Goal: Information Seeking & Learning: Check status

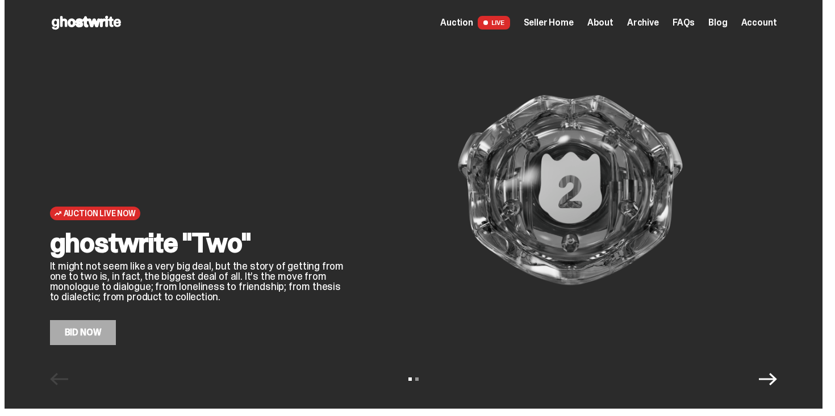
click at [473, 20] on span "Auction" at bounding box center [456, 22] width 33 height 9
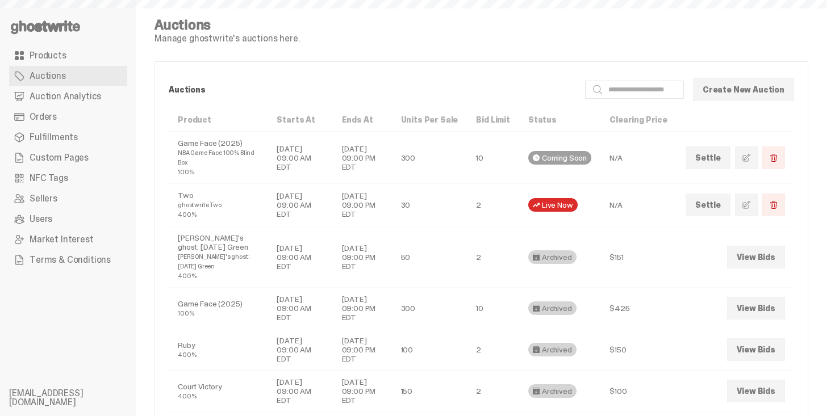
click at [77, 102] on link "Auction Analytics" at bounding box center [68, 96] width 118 height 20
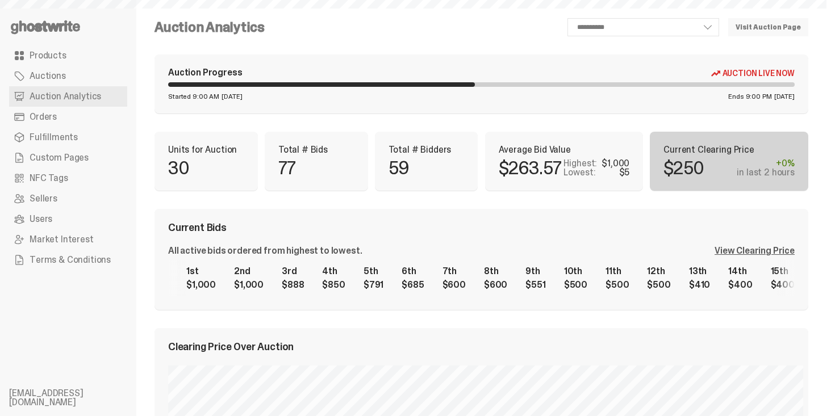
select select "**"
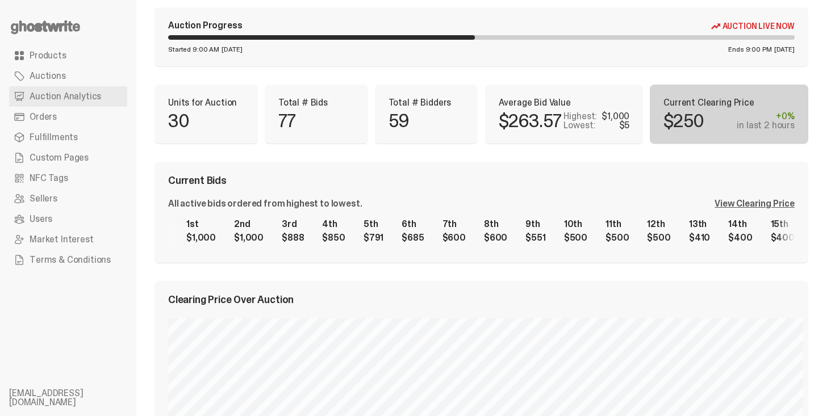
scroll to position [45, 0]
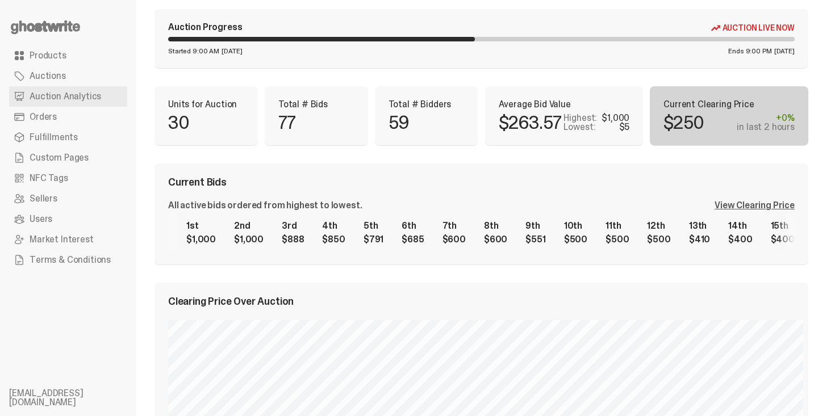
click at [767, 242] on div "1st $1,000 2nd $1,000 3rd $888 4th $850 5th $791 6th $685 7th $600 8th $600 9th…" at bounding box center [481, 233] width 626 height 36
click at [735, 212] on div "All active bids ordered from highest to lowest. View Clearing Price 1st $1,000 …" at bounding box center [481, 226] width 626 height 50
click at [737, 210] on div "View Clearing Price" at bounding box center [754, 205] width 80 height 9
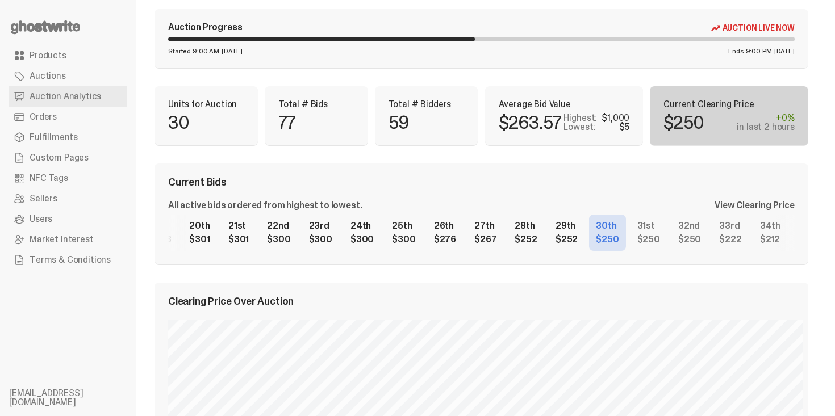
scroll to position [0, 867]
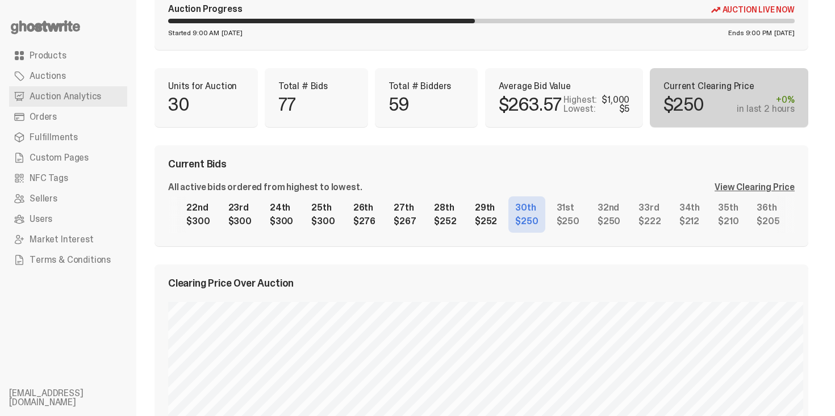
scroll to position [68, 0]
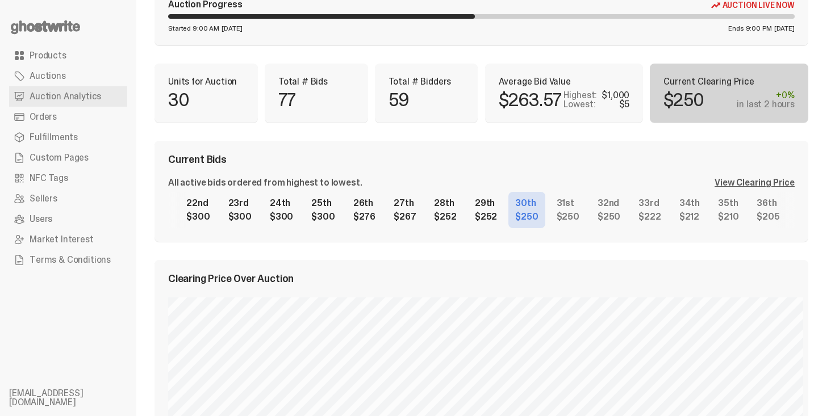
click at [513, 217] on div "1st $1,000 2nd $1,000 3rd $888 4th $850 5th $791 6th $685 7th $600 8th $600 9th…" at bounding box center [481, 210] width 626 height 36
click at [525, 215] on div "1st $1,000 2nd $1,000 3rd $888 4th $850 5th $791 6th $685 7th $600 8th $600 9th…" at bounding box center [481, 210] width 626 height 36
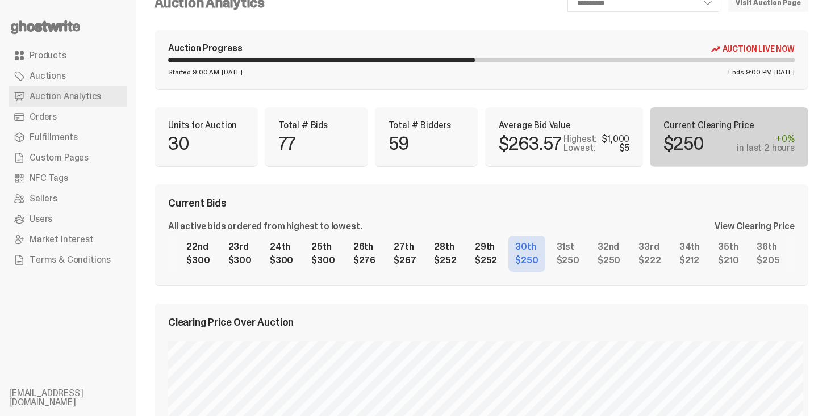
scroll to position [23, 0]
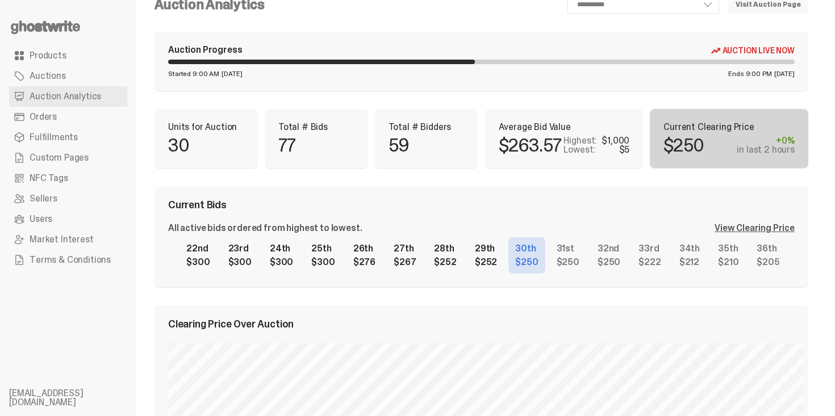
click at [90, 115] on link "Orders" at bounding box center [68, 117] width 118 height 20
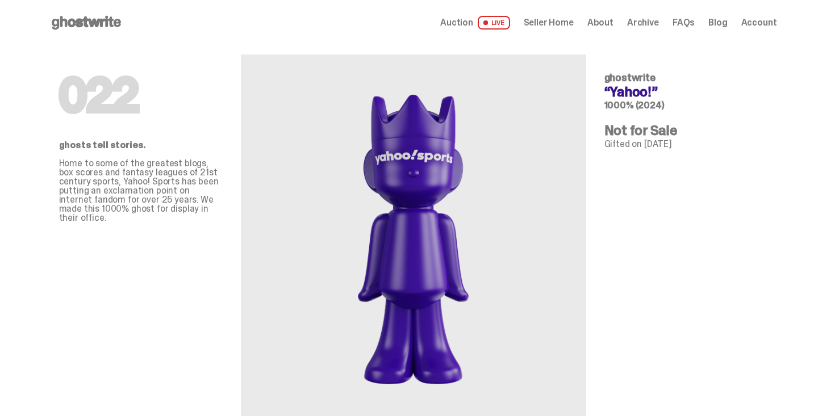
click at [571, 22] on span "Seller Home" at bounding box center [549, 22] width 50 height 9
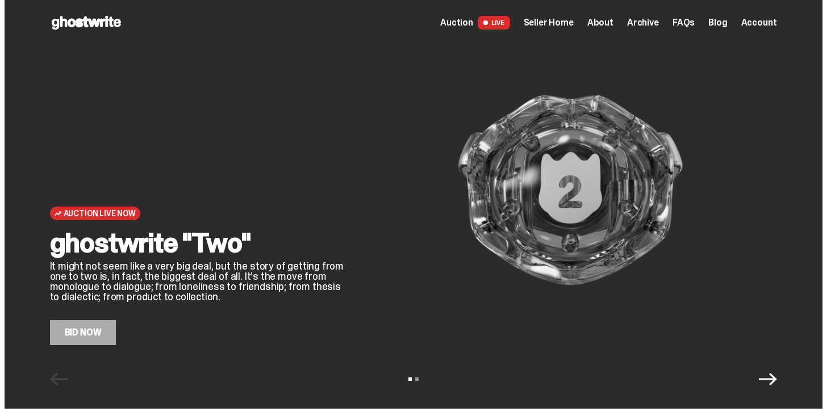
click at [659, 22] on span "Archive" at bounding box center [643, 22] width 32 height 9
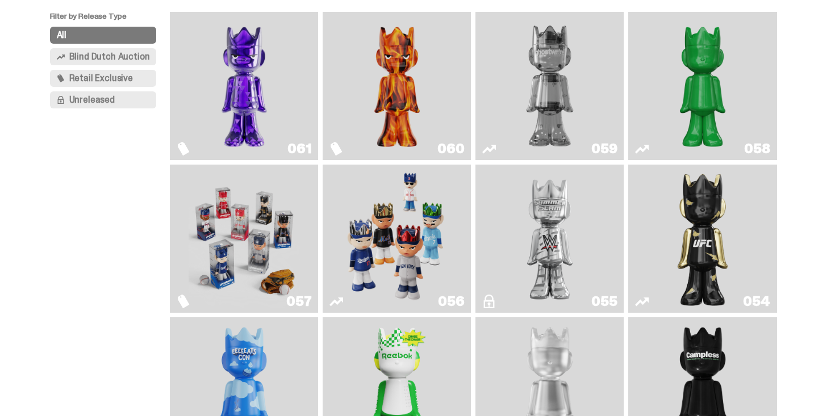
scroll to position [87, 0]
